Goal: Transaction & Acquisition: Purchase product/service

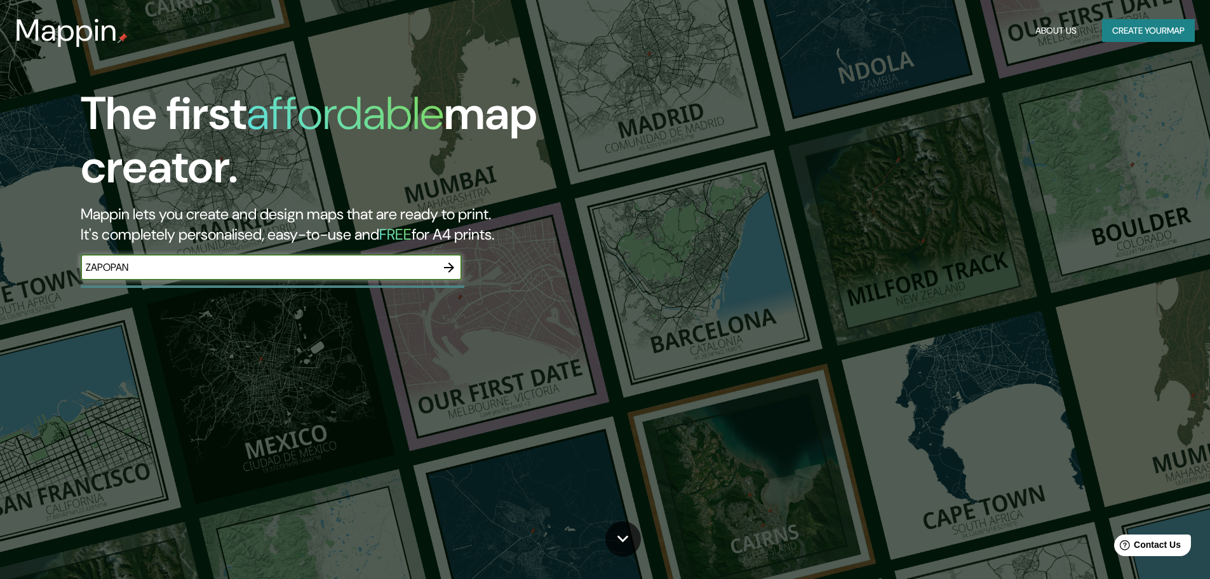
type input "ZAPOPAN"
click at [445, 270] on icon "button" at bounding box center [449, 267] width 15 height 15
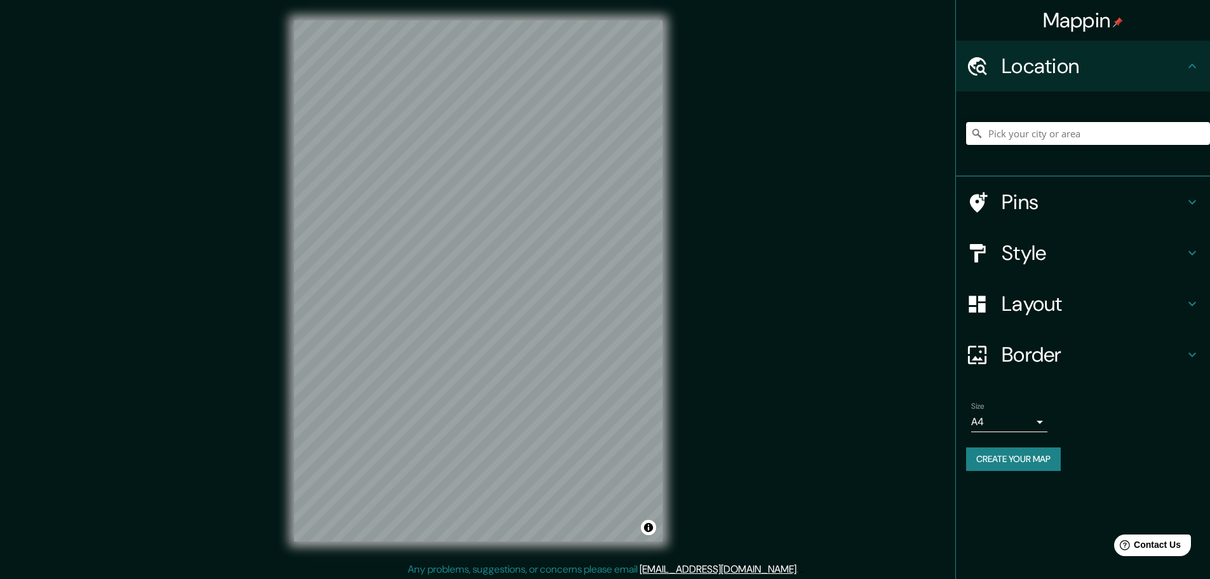
click at [1064, 137] on input "Pick your city or area" at bounding box center [1088, 133] width 244 height 23
click at [1075, 141] on input "Pick your city or area" at bounding box center [1088, 133] width 244 height 23
paste input "AVC [PERSON_NAME] 1521 , 45067"
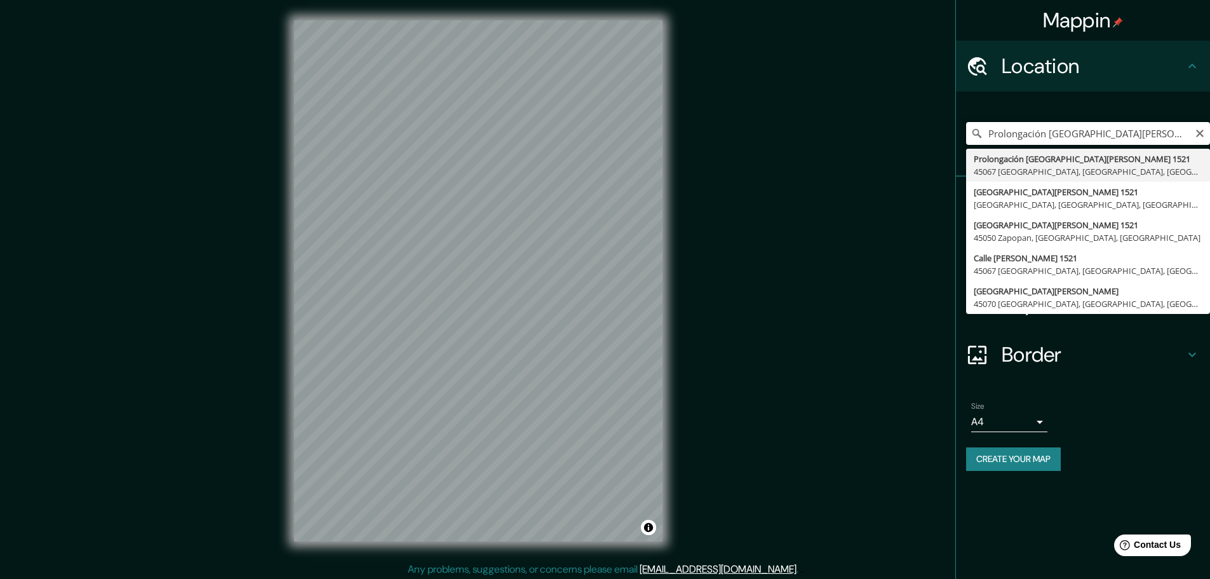
type input "Prolongación [GEOGRAPHIC_DATA][PERSON_NAME], 45067 [GEOGRAPHIC_DATA], [GEOGRAPH…"
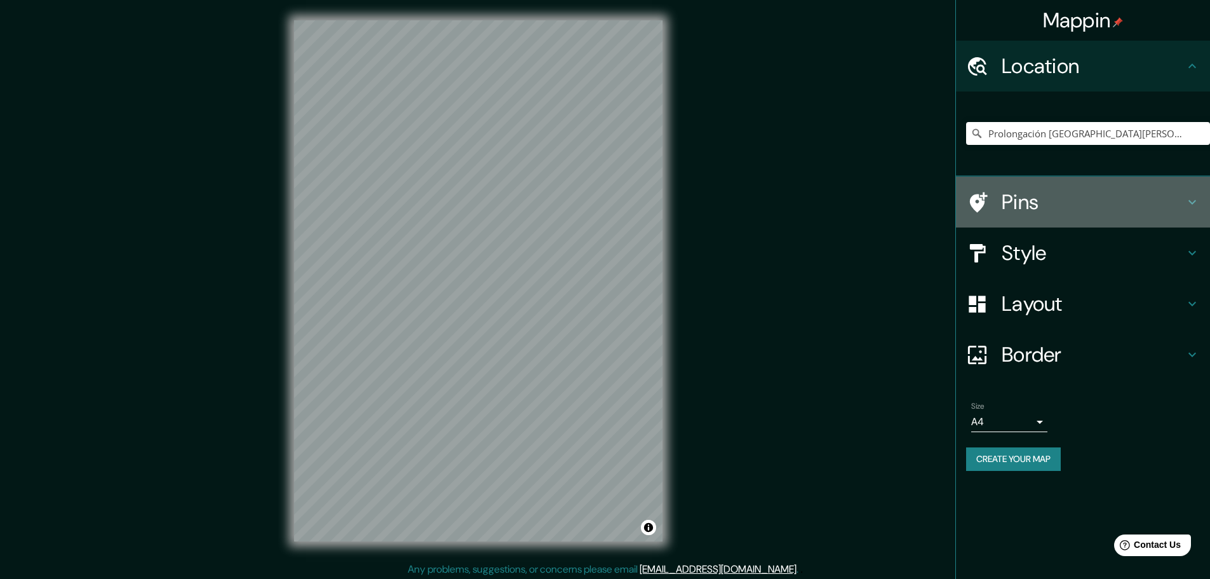
drag, startPoint x: 1022, startPoint y: 193, endPoint x: 1030, endPoint y: 237, distance: 44.6
click at [1018, 196] on h4 "Pins" at bounding box center [1093, 201] width 183 height 25
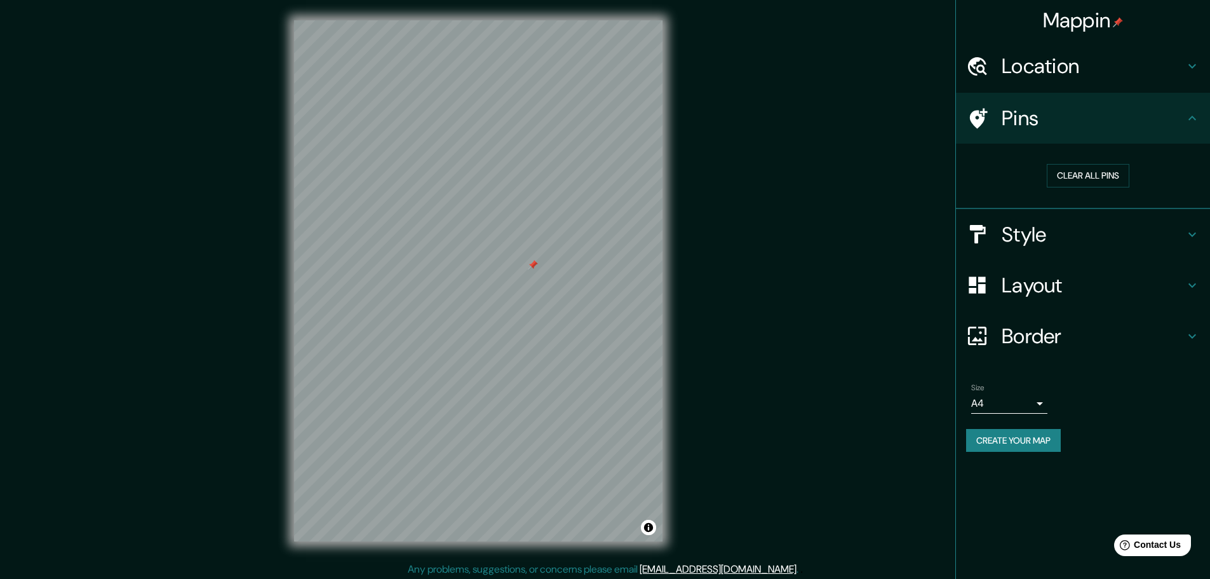
click at [980, 124] on icon at bounding box center [979, 118] width 18 height 20
click at [530, 20] on div at bounding box center [478, 20] width 368 height 0
click at [1072, 245] on h4 "Style" at bounding box center [1093, 234] width 183 height 25
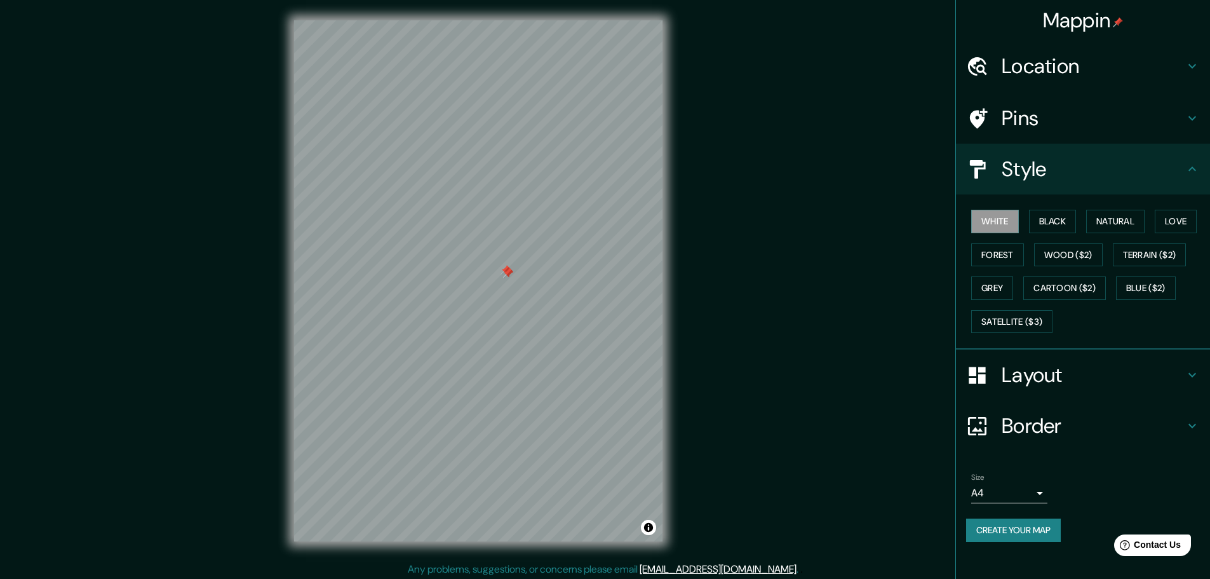
drag, startPoint x: 1059, startPoint y: 220, endPoint x: 1086, endPoint y: 229, distance: 28.7
click at [1060, 220] on button "Black" at bounding box center [1053, 222] width 48 height 24
click at [1070, 250] on button "Wood ($2)" at bounding box center [1068, 255] width 69 height 24
click at [1126, 220] on button "Natural" at bounding box center [1115, 222] width 58 height 24
click at [1176, 223] on button "Love" at bounding box center [1176, 222] width 42 height 24
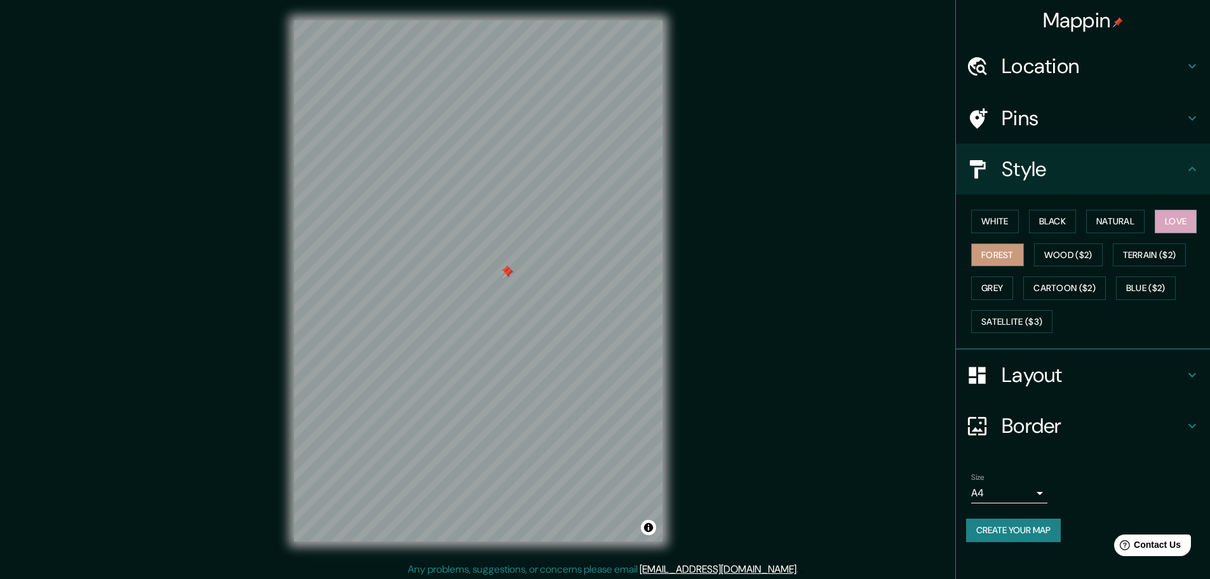
click at [1008, 257] on button "Forest" at bounding box center [997, 255] width 53 height 24
click at [1168, 260] on button "Terrain ($2)" at bounding box center [1150, 255] width 74 height 24
click at [1147, 297] on button "Blue ($2)" at bounding box center [1146, 288] width 60 height 24
click at [983, 290] on button "Grey" at bounding box center [992, 288] width 42 height 24
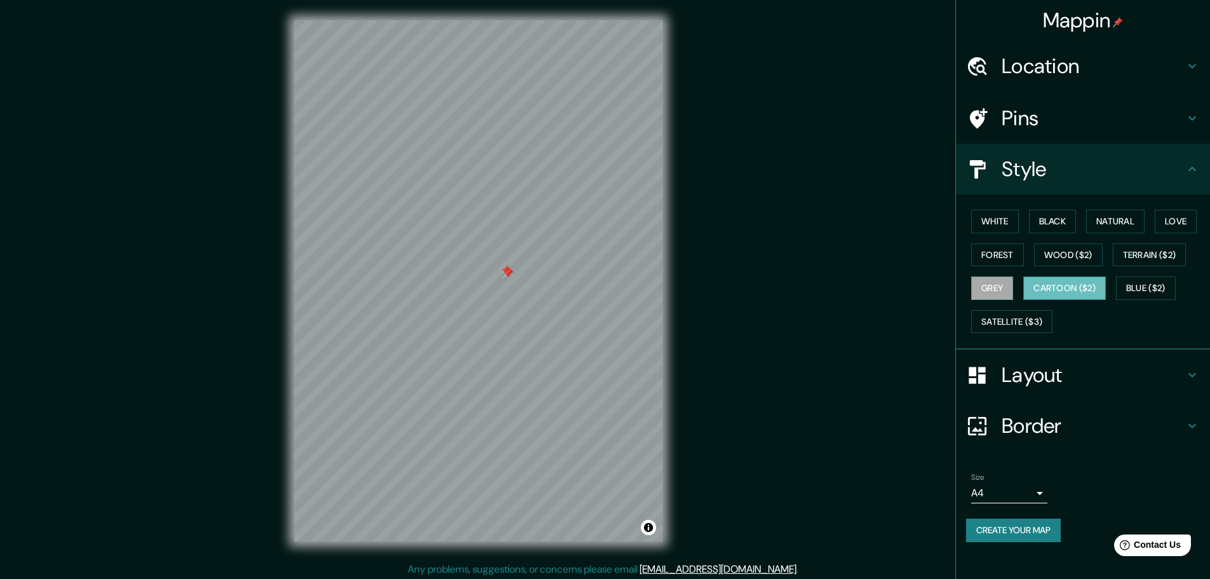
click at [1057, 289] on button "Cartoon ($2)" at bounding box center [1064, 288] width 83 height 24
click at [1157, 252] on button "Terrain ($2)" at bounding box center [1150, 255] width 74 height 24
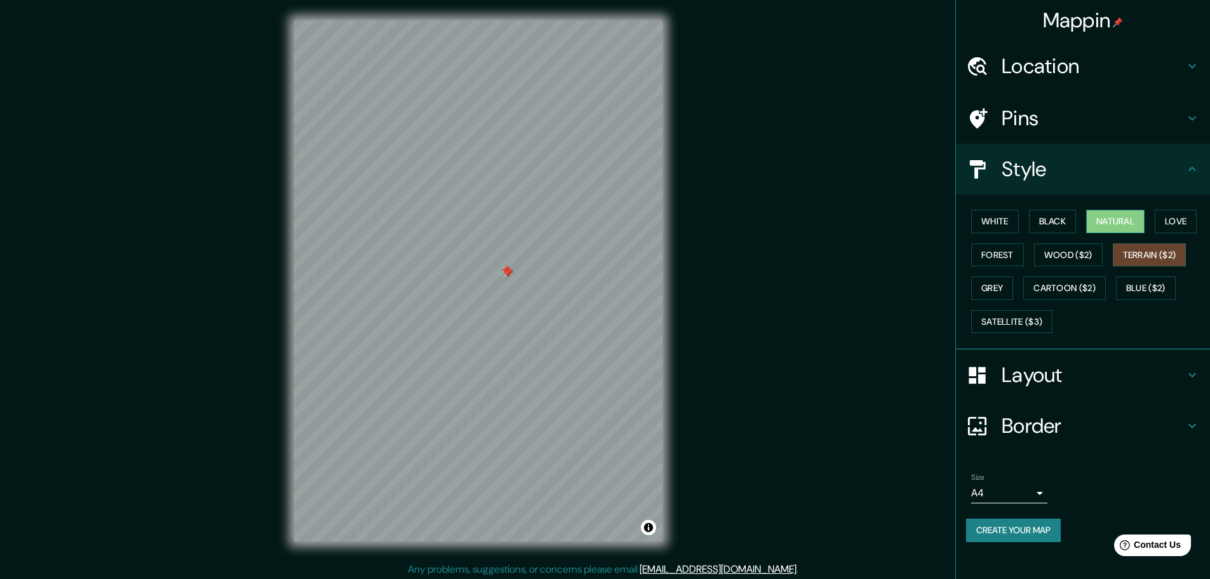
click at [1116, 223] on button "Natural" at bounding box center [1115, 222] width 58 height 24
click at [1176, 231] on button "Love" at bounding box center [1176, 222] width 42 height 24
click at [1002, 257] on button "Forest" at bounding box center [997, 255] width 53 height 24
click at [1189, 220] on button "Love" at bounding box center [1176, 222] width 42 height 24
click at [1008, 217] on button "White" at bounding box center [995, 222] width 48 height 24
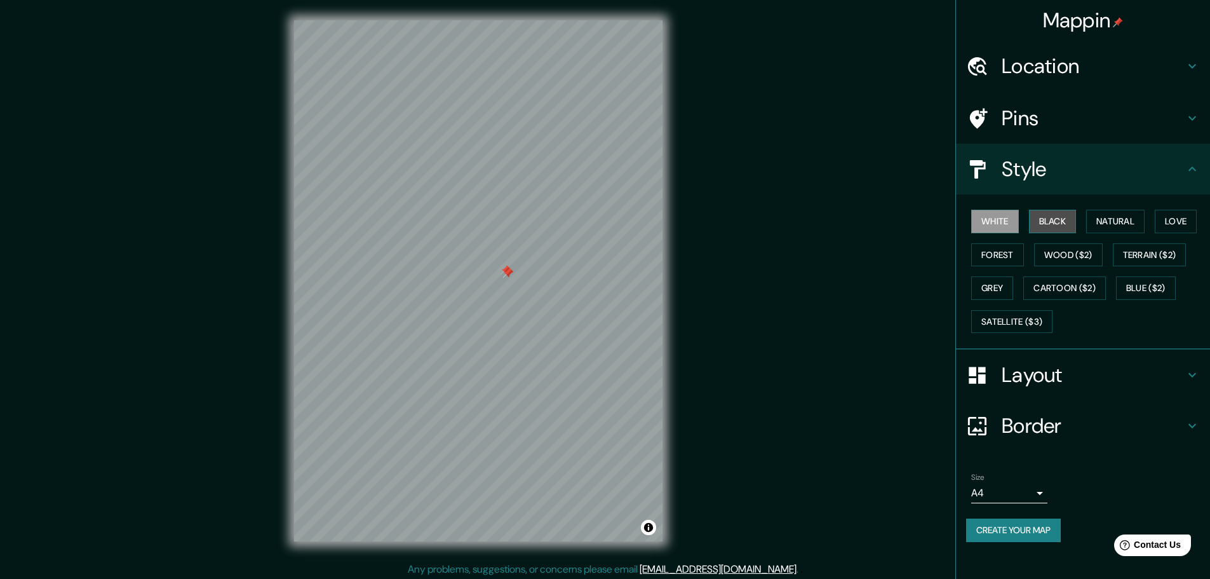
click at [1055, 224] on button "Black" at bounding box center [1053, 222] width 48 height 24
click at [995, 264] on button "Forest" at bounding box center [997, 255] width 53 height 24
drag, startPoint x: 686, startPoint y: 280, endPoint x: 1069, endPoint y: 258, distance: 383.1
click at [1069, 258] on button "Wood ($2)" at bounding box center [1068, 255] width 69 height 24
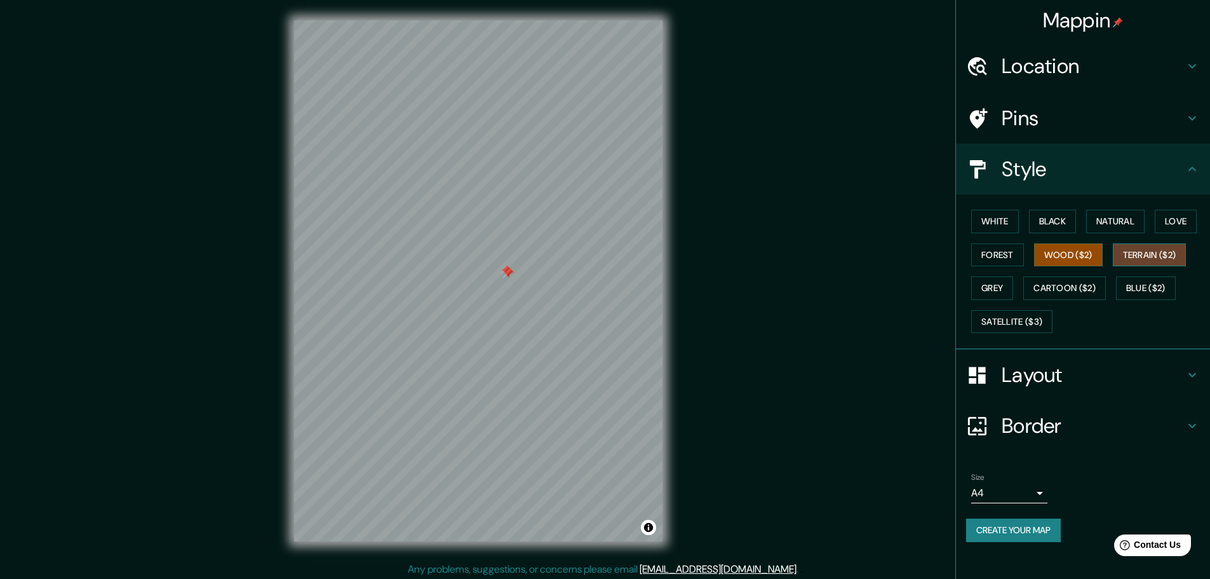
click at [1144, 257] on button "Terrain ($2)" at bounding box center [1150, 255] width 74 height 24
click at [1011, 290] on button "Grey" at bounding box center [992, 288] width 42 height 24
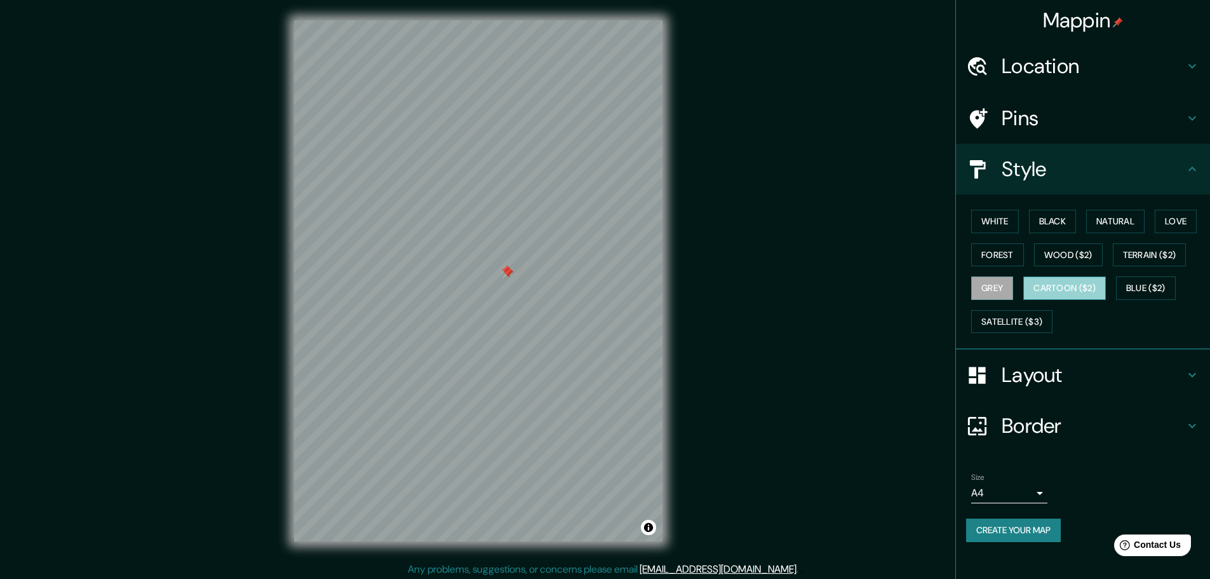
click at [1083, 291] on button "Cartoon ($2)" at bounding box center [1064, 288] width 83 height 24
click at [1155, 293] on button "Blue ($2)" at bounding box center [1146, 288] width 60 height 24
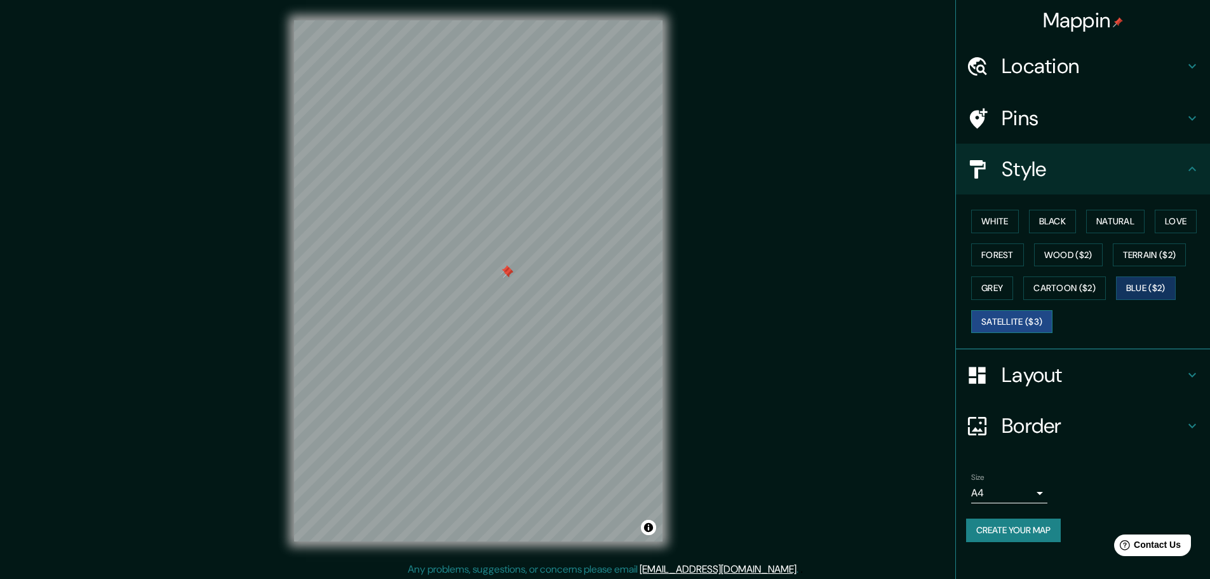
click at [1028, 317] on button "Satellite ($3)" at bounding box center [1011, 322] width 81 height 24
click at [992, 217] on button "White" at bounding box center [995, 222] width 48 height 24
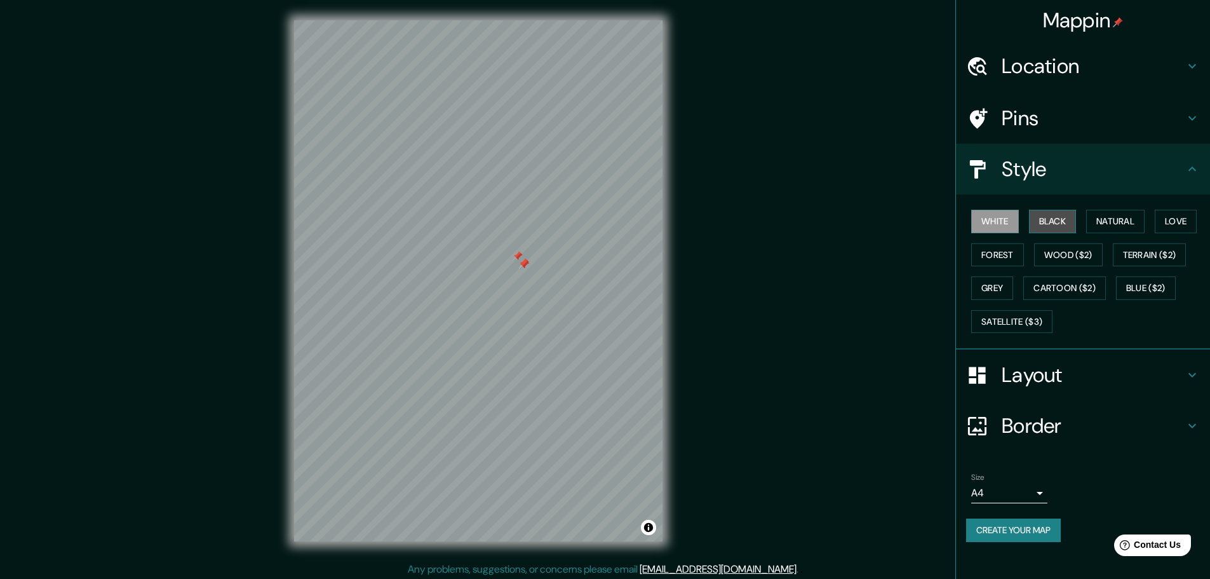
click at [1058, 219] on button "Black" at bounding box center [1053, 222] width 48 height 24
click at [1100, 219] on button "Natural" at bounding box center [1115, 222] width 58 height 24
click at [1180, 233] on button "Love" at bounding box center [1176, 222] width 42 height 24
click at [1145, 256] on button "Terrain ($2)" at bounding box center [1150, 255] width 74 height 24
click at [1141, 291] on button "Blue ($2)" at bounding box center [1146, 288] width 60 height 24
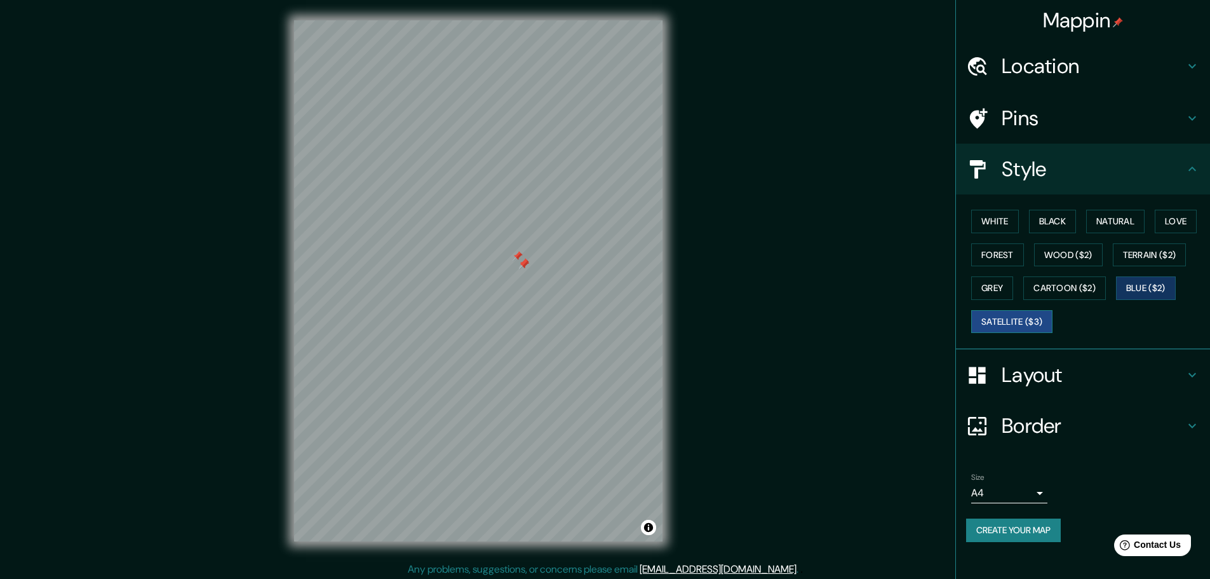
click at [1002, 326] on button "Satellite ($3)" at bounding box center [1011, 322] width 81 height 24
click at [1062, 417] on h4 "Border" at bounding box center [1093, 425] width 183 height 25
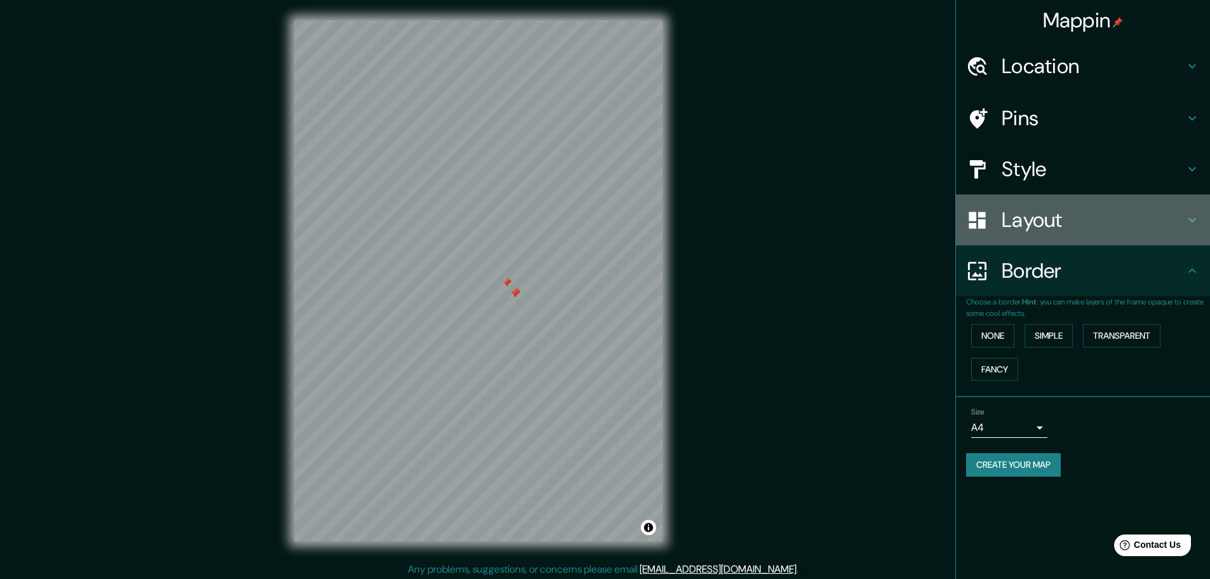
click at [1084, 226] on h4 "Layout" at bounding box center [1093, 219] width 183 height 25
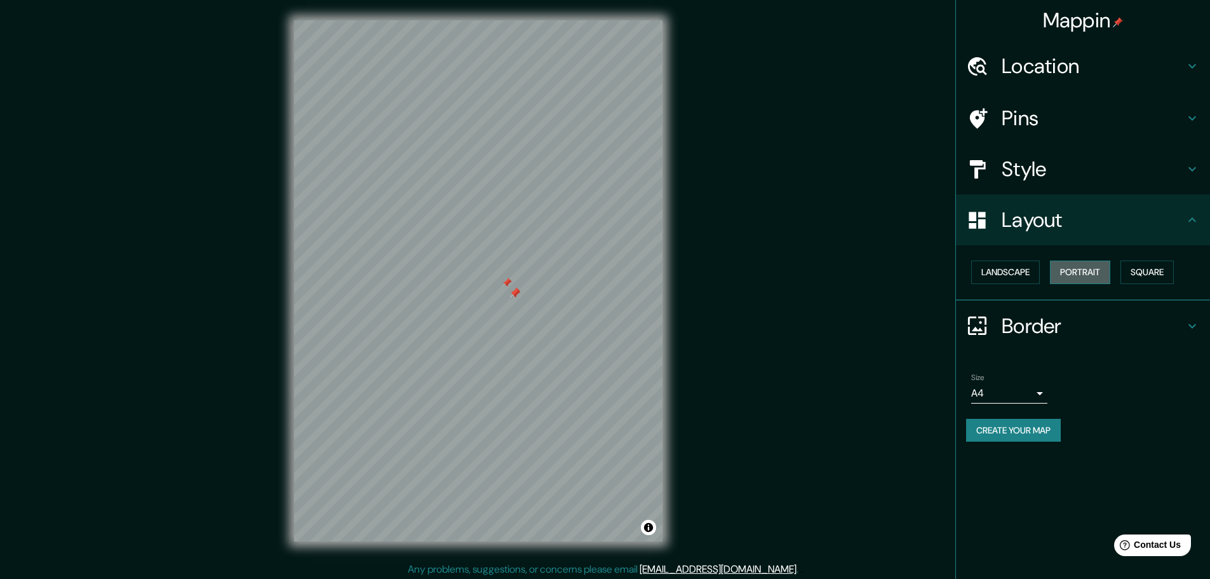
click at [1067, 274] on button "Portrait" at bounding box center [1080, 272] width 60 height 24
click at [1136, 270] on button "Square" at bounding box center [1147, 272] width 53 height 24
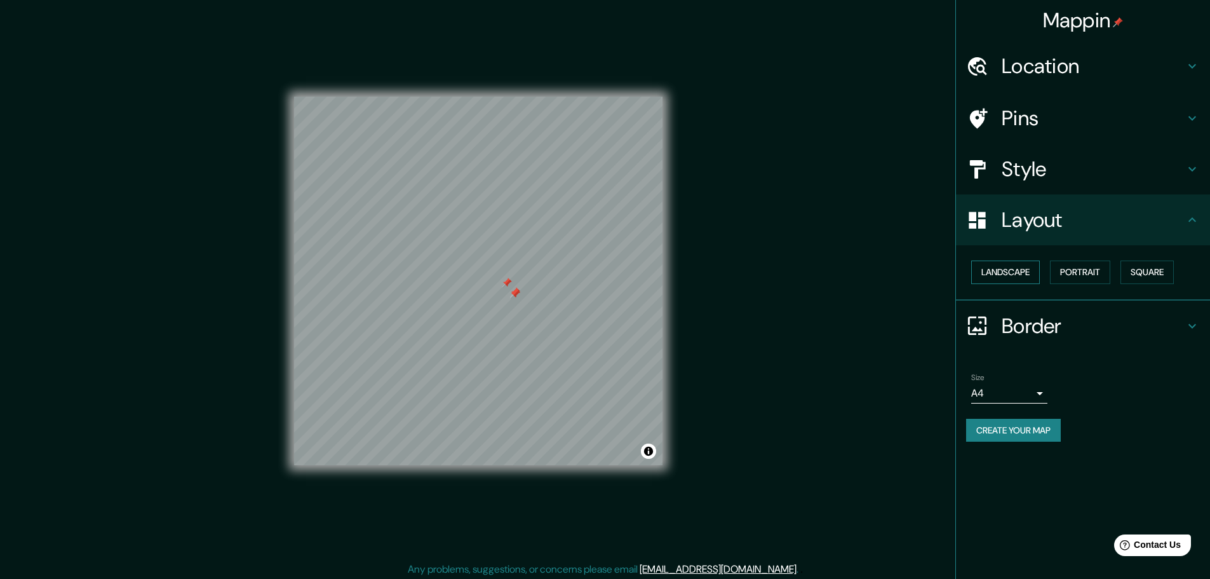
click at [994, 280] on button "Landscape" at bounding box center [1005, 272] width 69 height 24
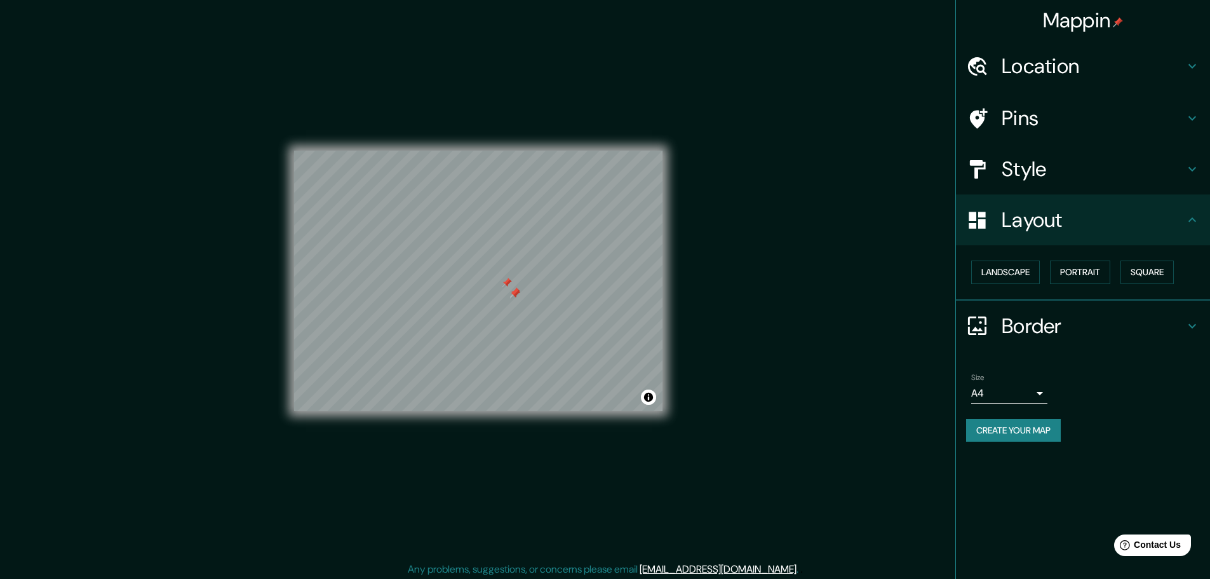
click at [1075, 147] on ul "Location Prolongación [GEOGRAPHIC_DATA][PERSON_NAME][PERSON_NAME], [GEOGRAPHIC_…" at bounding box center [1083, 249] width 254 height 416
click at [1089, 166] on h4 "Style" at bounding box center [1093, 168] width 183 height 25
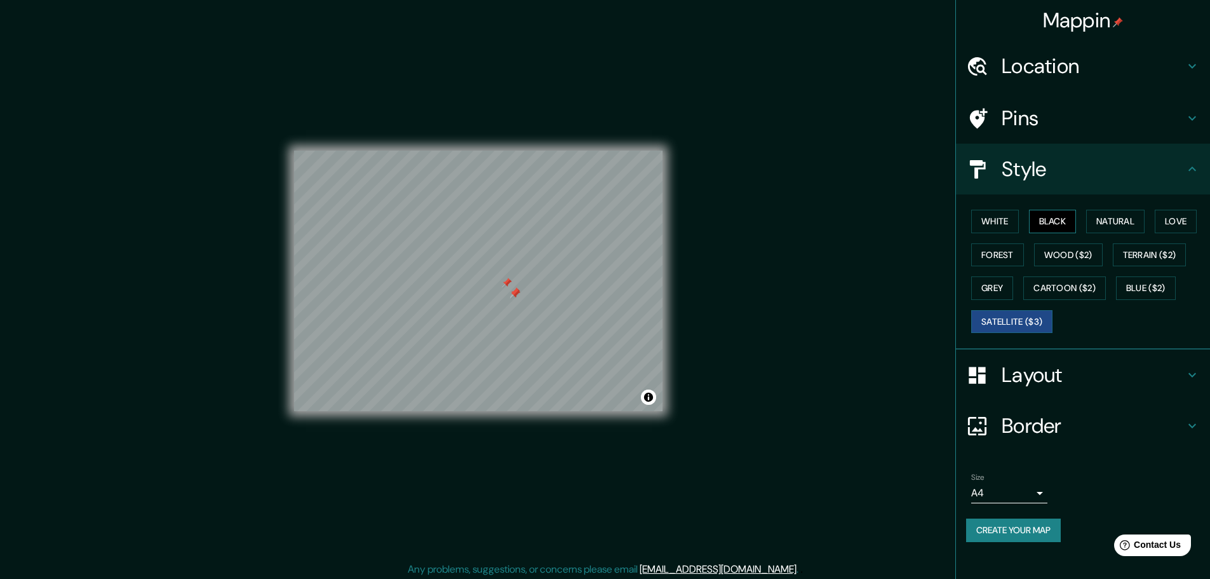
click at [1046, 226] on button "Black" at bounding box center [1053, 222] width 48 height 24
drag, startPoint x: 1135, startPoint y: 224, endPoint x: 1145, endPoint y: 236, distance: 16.7
click at [1143, 231] on button "Natural" at bounding box center [1115, 222] width 58 height 24
click at [1150, 247] on button "Terrain ($2)" at bounding box center [1150, 255] width 74 height 24
click at [1192, 221] on button "Love" at bounding box center [1176, 222] width 42 height 24
